Goal: Task Accomplishment & Management: Manage account settings

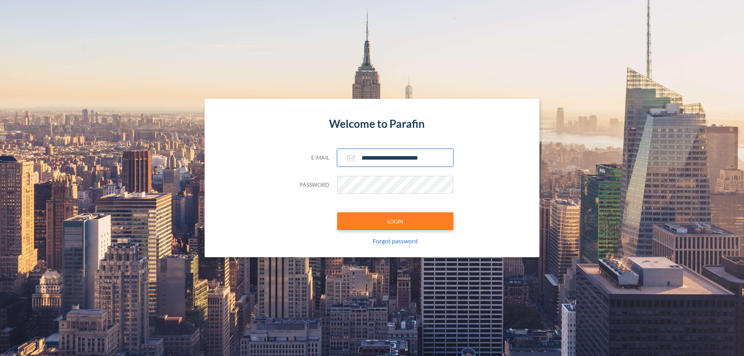
type input "**********"
click at [395, 221] on button "LOGIN" at bounding box center [395, 221] width 116 height 18
